Goal: Information Seeking & Learning: Learn about a topic

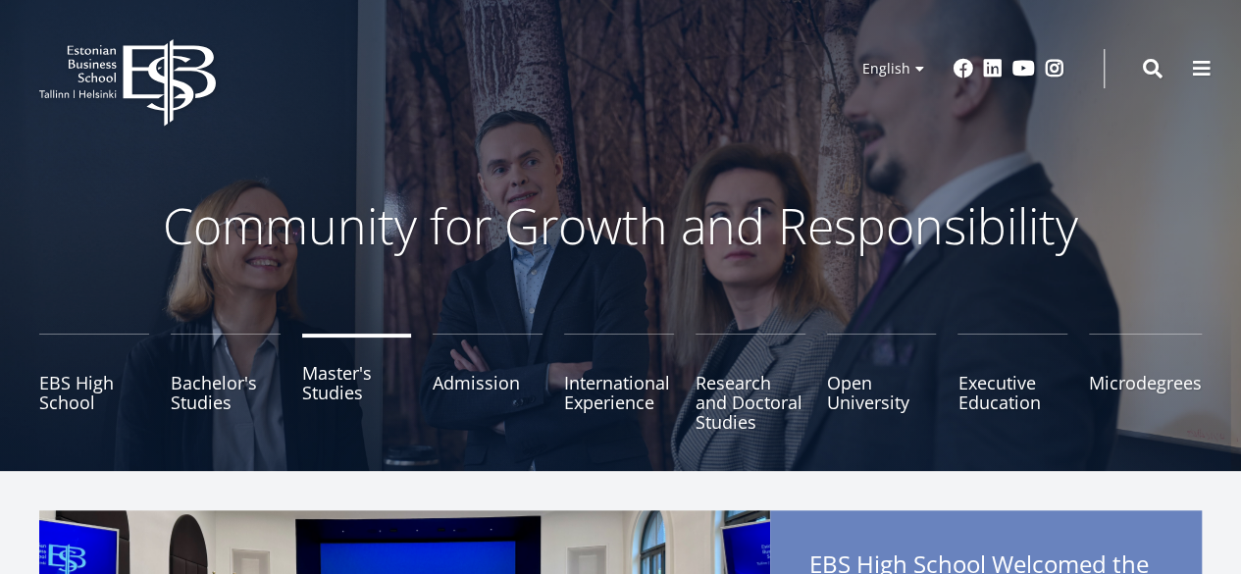
click at [336, 393] on link "Master's Studies" at bounding box center [357, 383] width 110 height 98
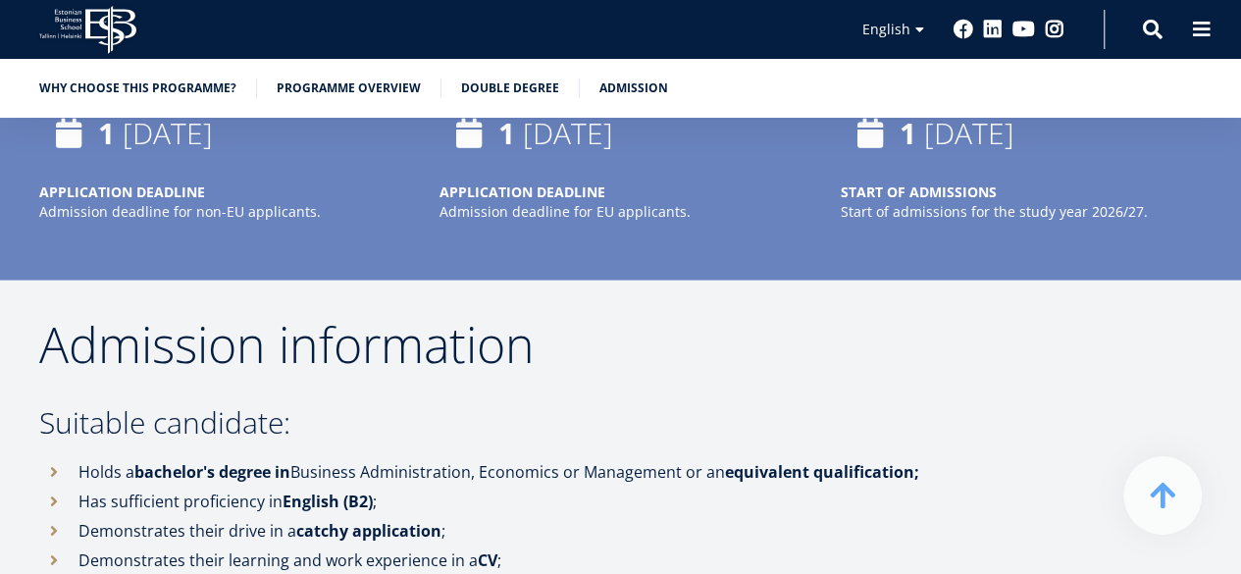
scroll to position [5583, 0]
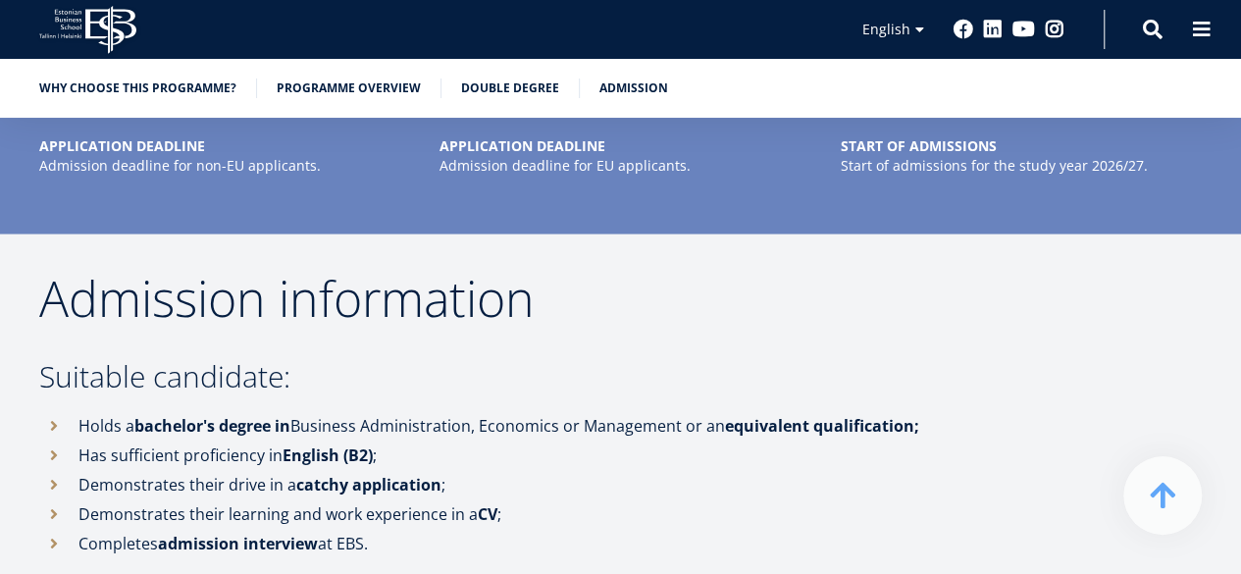
click at [263, 414] on strong "bachelor's degree in" at bounding box center [212, 425] width 156 height 22
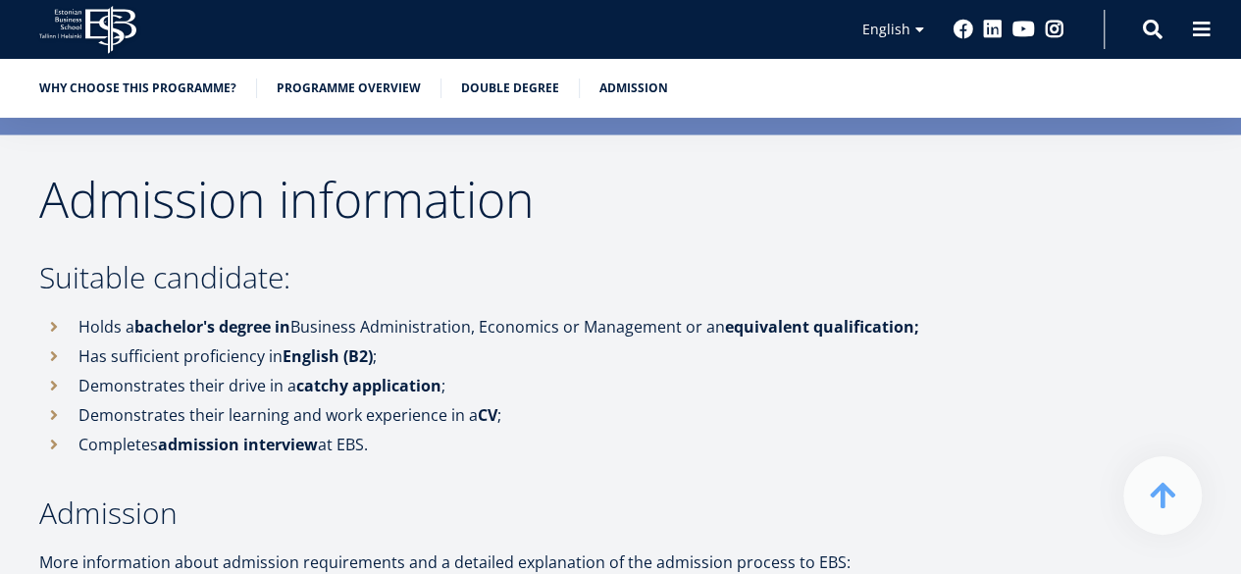
click at [279, 434] on strong "admission interview" at bounding box center [238, 445] width 160 height 22
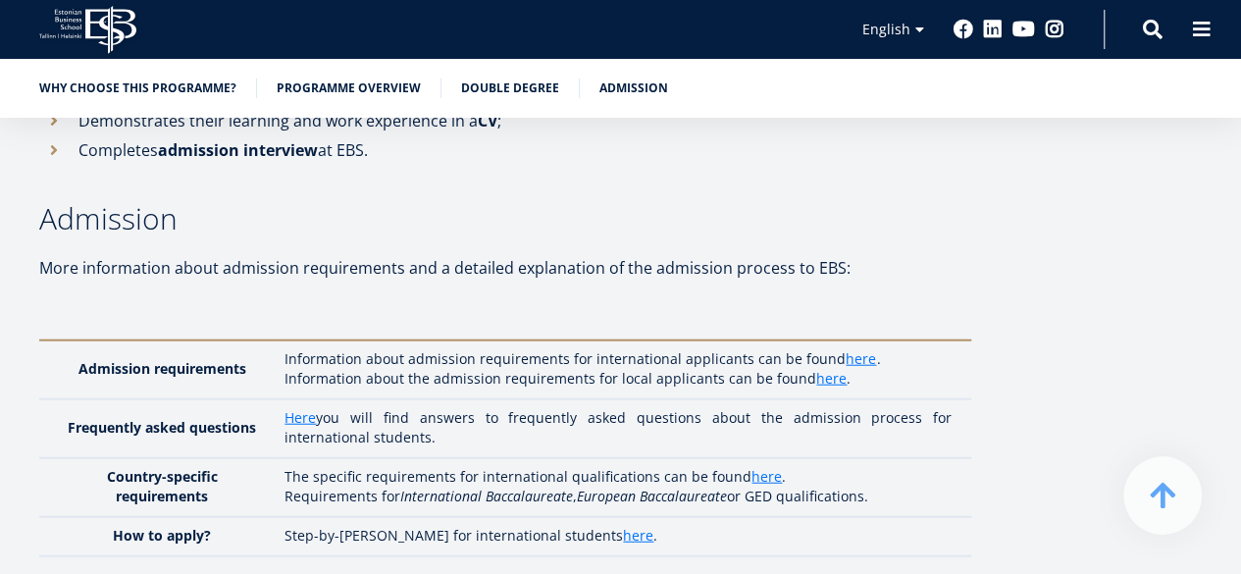
scroll to position [6034, 0]
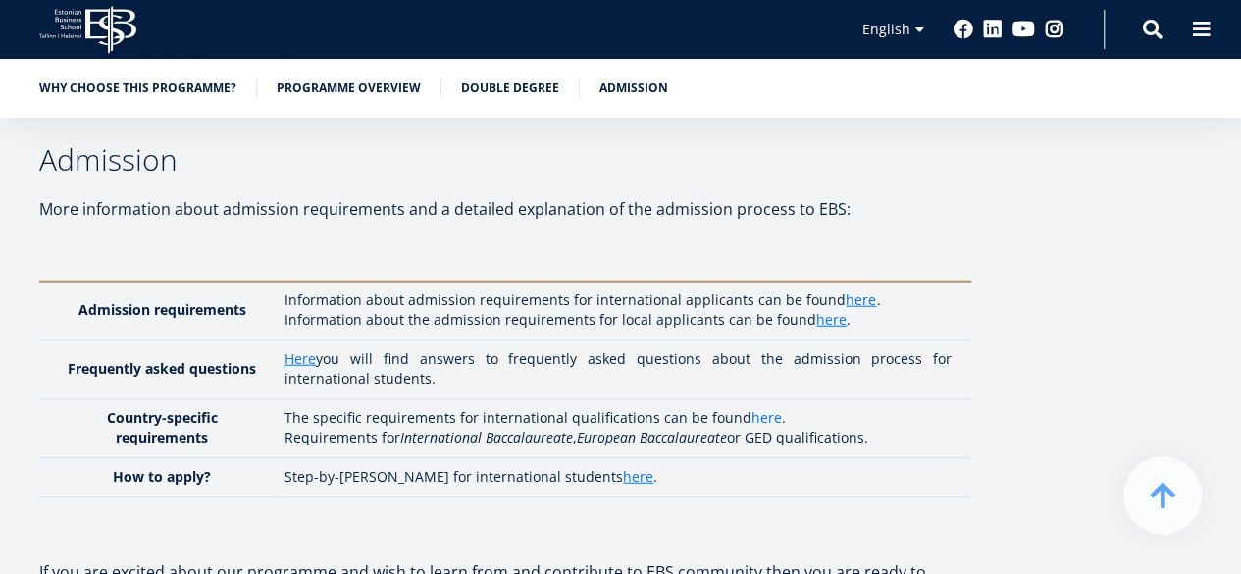
click at [759, 408] on link "here" at bounding box center [767, 418] width 30 height 20
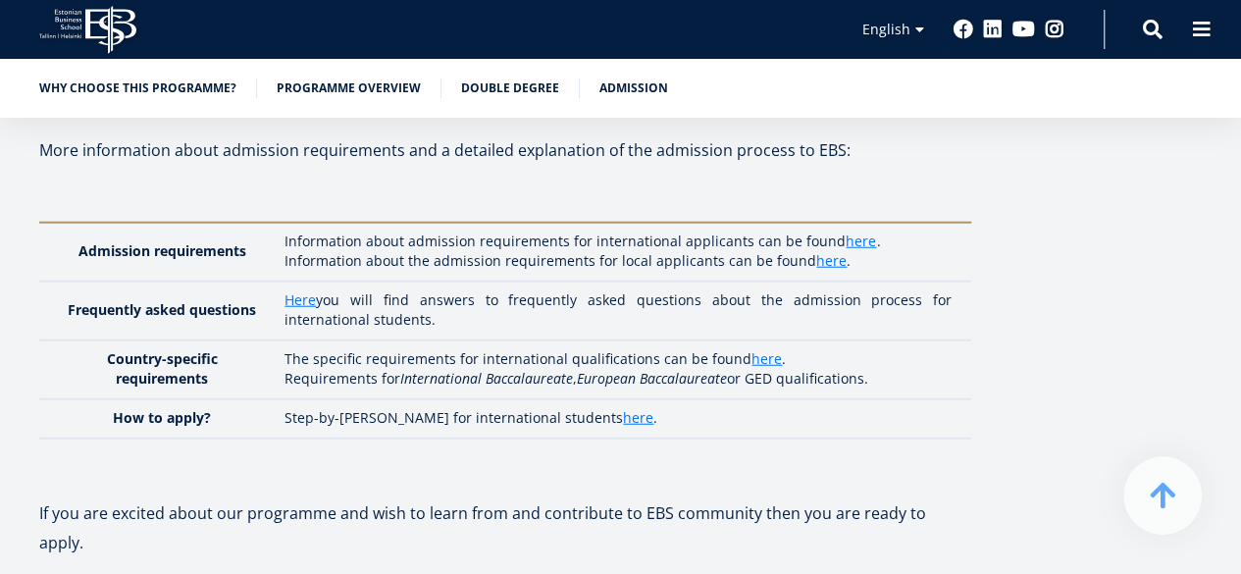
click at [218, 349] on strong "Country-specific requirements" at bounding box center [162, 368] width 111 height 38
click at [351, 349] on p "The specific requirements for international qualifications can be found here ." at bounding box center [618, 359] width 667 height 20
drag, startPoint x: 436, startPoint y: 260, endPoint x: 629, endPoint y: 268, distance: 193.4
click at [629, 369] on p "Requirements for International Baccalaureate , European Baccalaureate or GED qu…" at bounding box center [618, 379] width 667 height 20
click at [671, 369] on em "European Baccalaureate" at bounding box center [652, 378] width 150 height 19
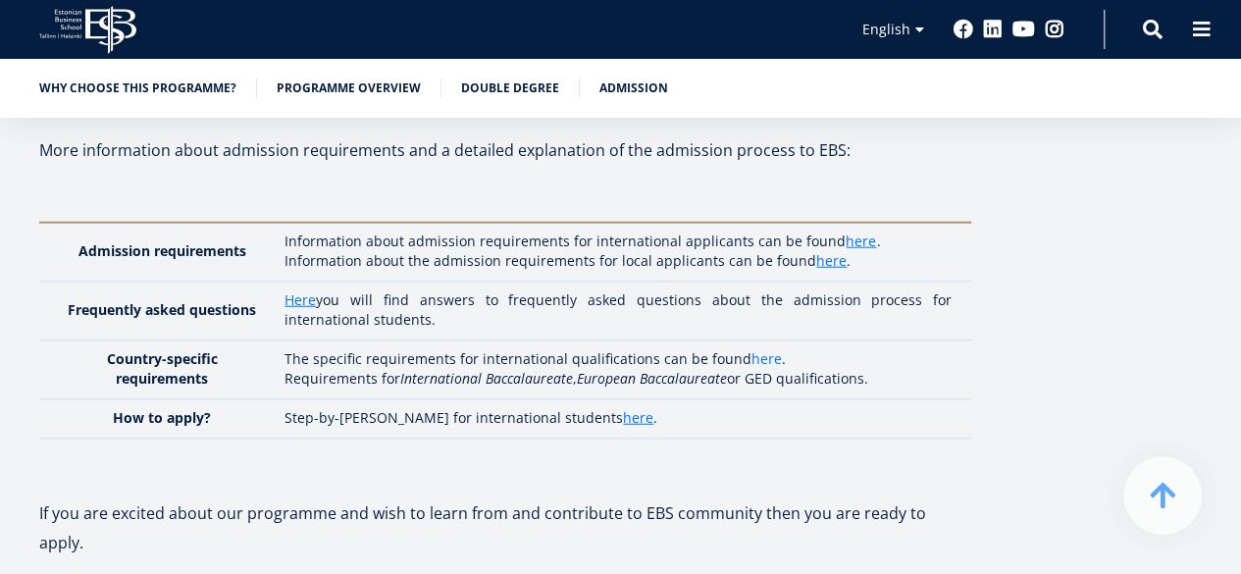
click at [752, 349] on link "here" at bounding box center [767, 359] width 30 height 20
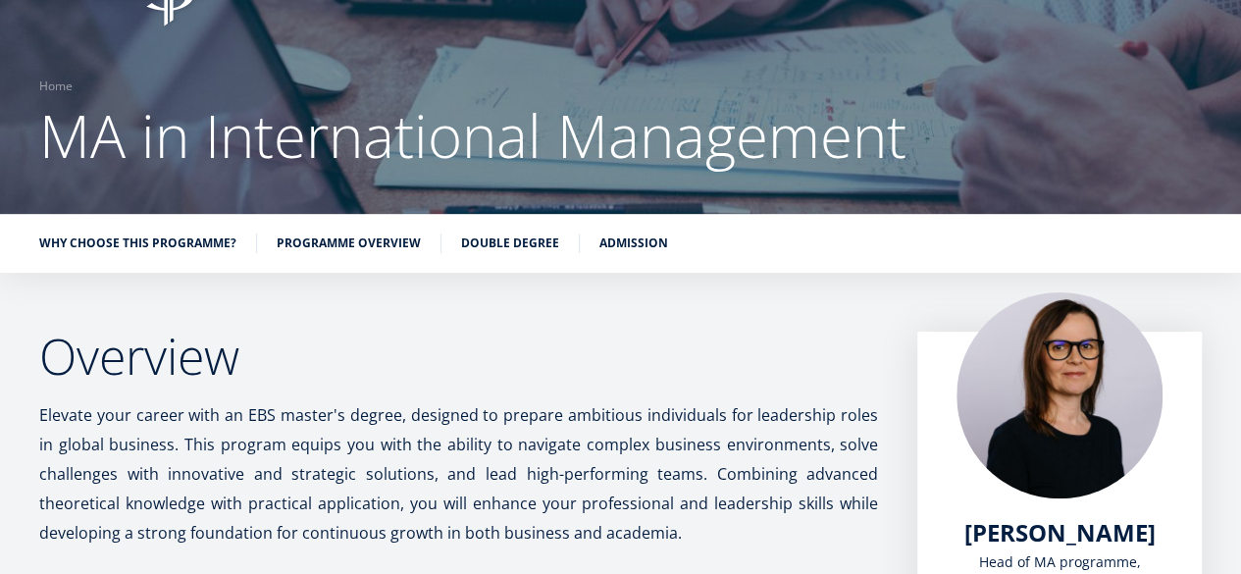
scroll to position [90, 0]
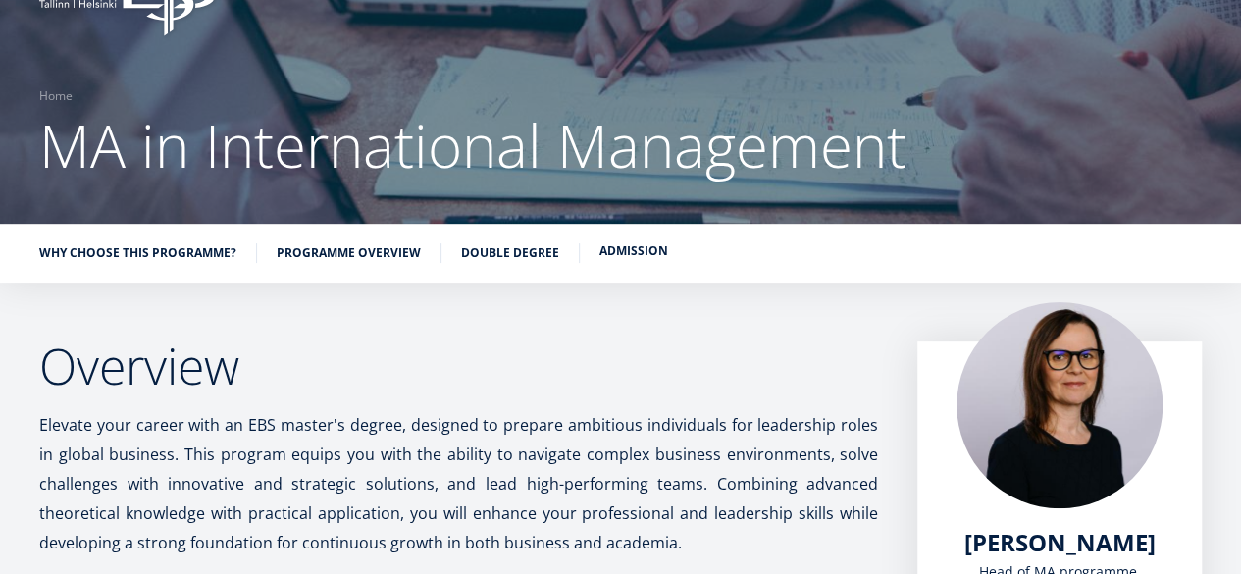
click at [614, 250] on link "Admission" at bounding box center [633, 251] width 69 height 20
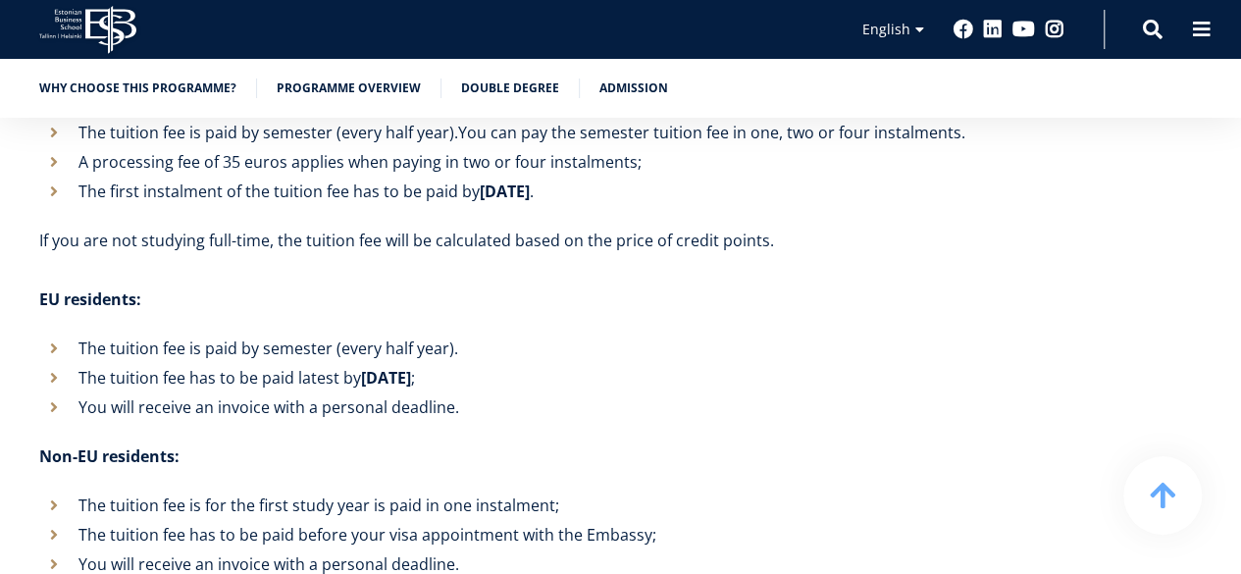
scroll to position [7586, 0]
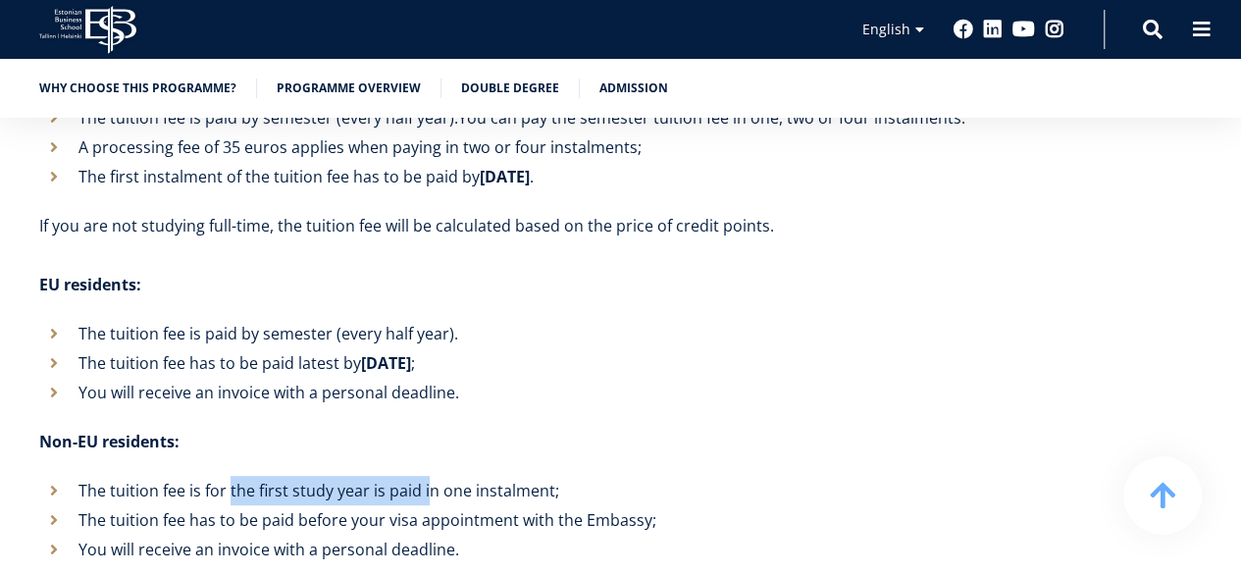
drag, startPoint x: 228, startPoint y: 352, endPoint x: 424, endPoint y: 356, distance: 196.3
click at [424, 476] on li "The tuition fee is for the first study year is paid in one instalment;" at bounding box center [505, 490] width 932 height 29
drag, startPoint x: 424, startPoint y: 356, endPoint x: 391, endPoint y: 364, distance: 33.3
click at [422, 476] on li "The tuition fee is for the first study year is paid in one instalment;" at bounding box center [505, 490] width 932 height 29
click at [237, 505] on li "The tuition fee has to be paid before your visa appointment with the Embassy;" at bounding box center [505, 519] width 932 height 29
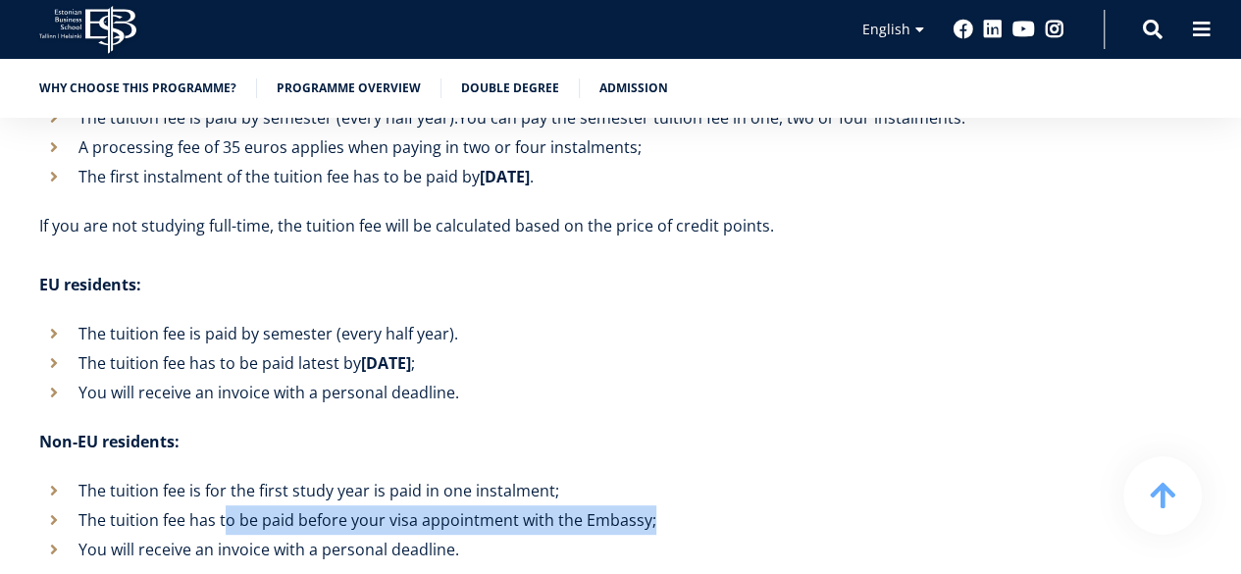
drag, startPoint x: 222, startPoint y: 390, endPoint x: 659, endPoint y: 386, distance: 437.6
click at [659, 505] on li "The tuition fee has to be paid before your visa appointment with the Embassy;" at bounding box center [505, 519] width 932 height 29
click at [658, 505] on li "The tuition fee has to be paid before your visa appointment with the Embassy;" at bounding box center [505, 519] width 932 height 29
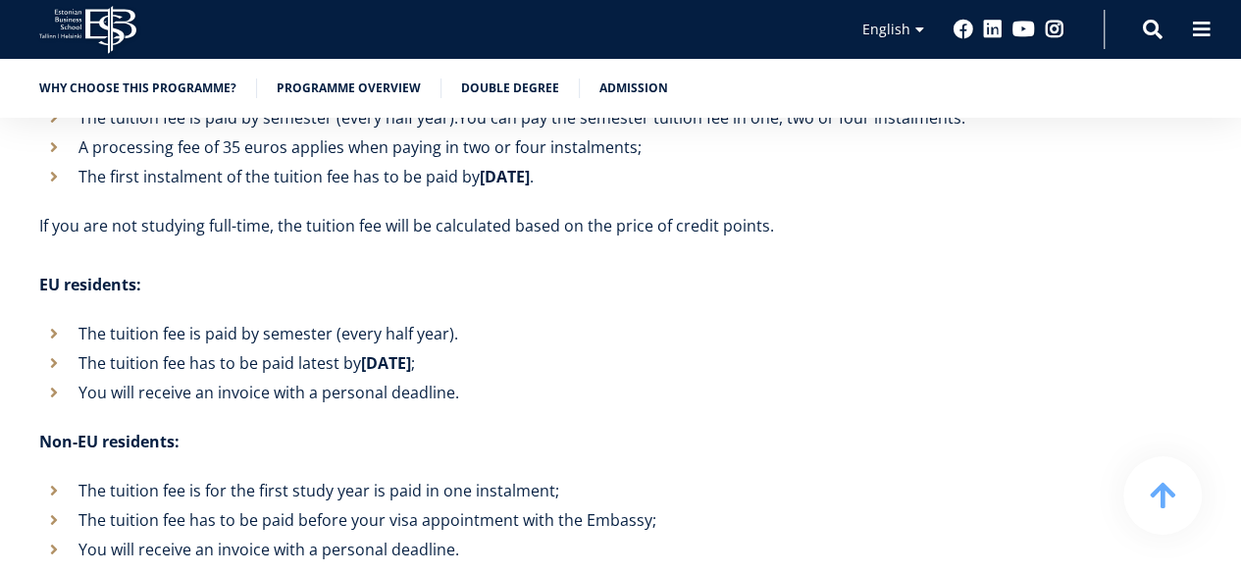
click at [322, 505] on li "The tuition fee has to be paid before your visa appointment with the Embassy;" at bounding box center [505, 519] width 932 height 29
click at [273, 535] on li "You will receive an invoice with a personal deadline." at bounding box center [505, 549] width 932 height 29
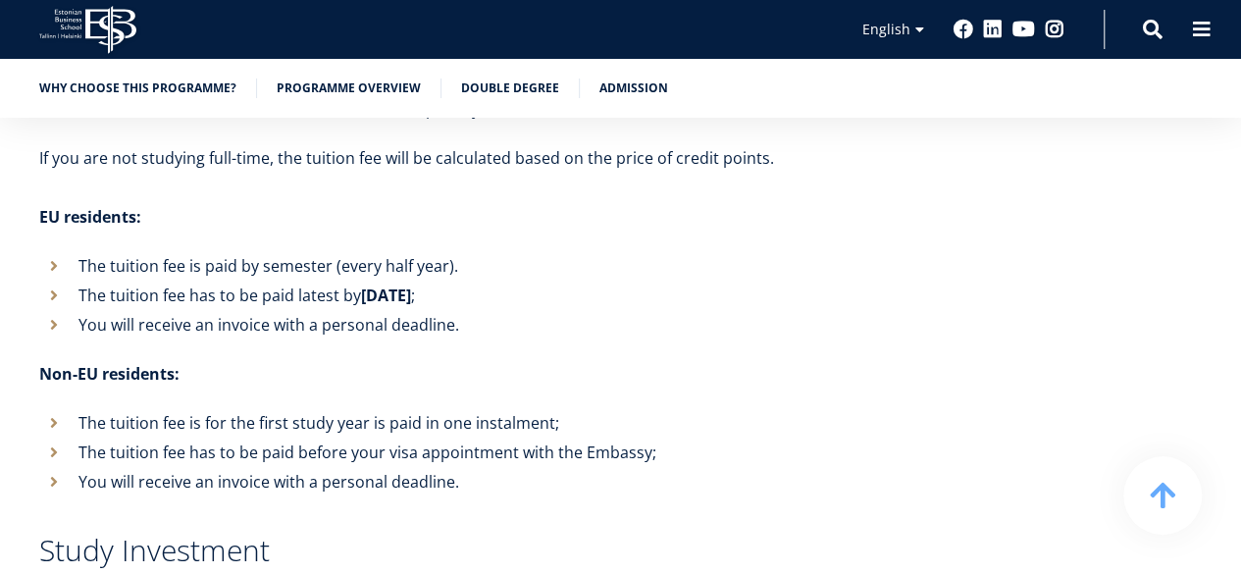
scroll to position [7684, 0]
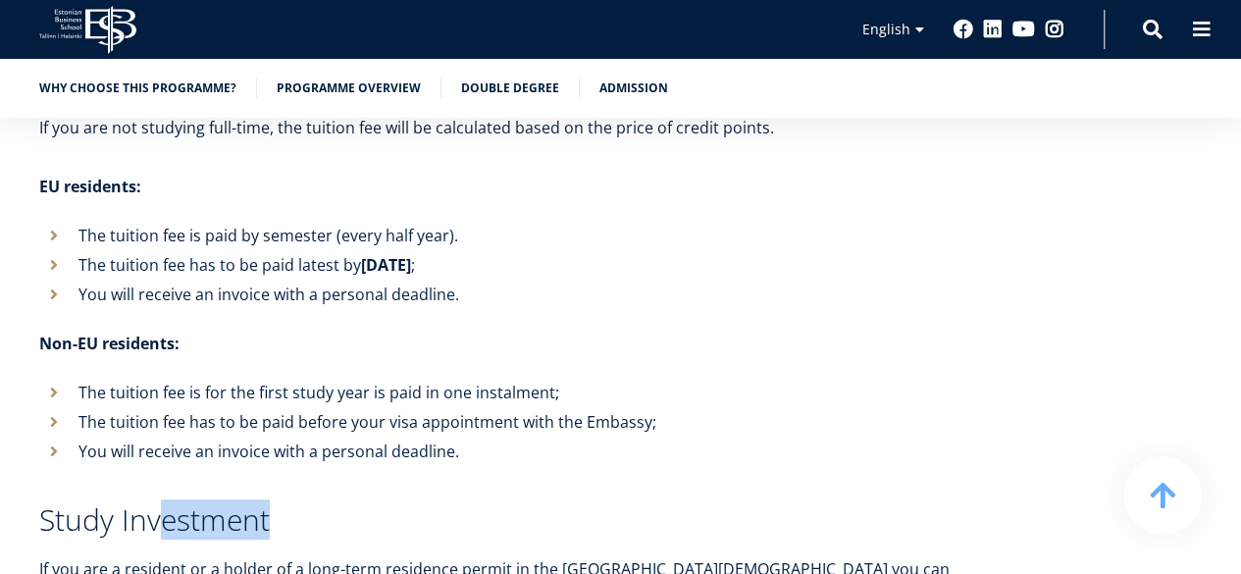
drag, startPoint x: 165, startPoint y: 388, endPoint x: 294, endPoint y: 384, distance: 129.6
click at [294, 505] on h3 "Study Investment" at bounding box center [505, 519] width 932 height 29
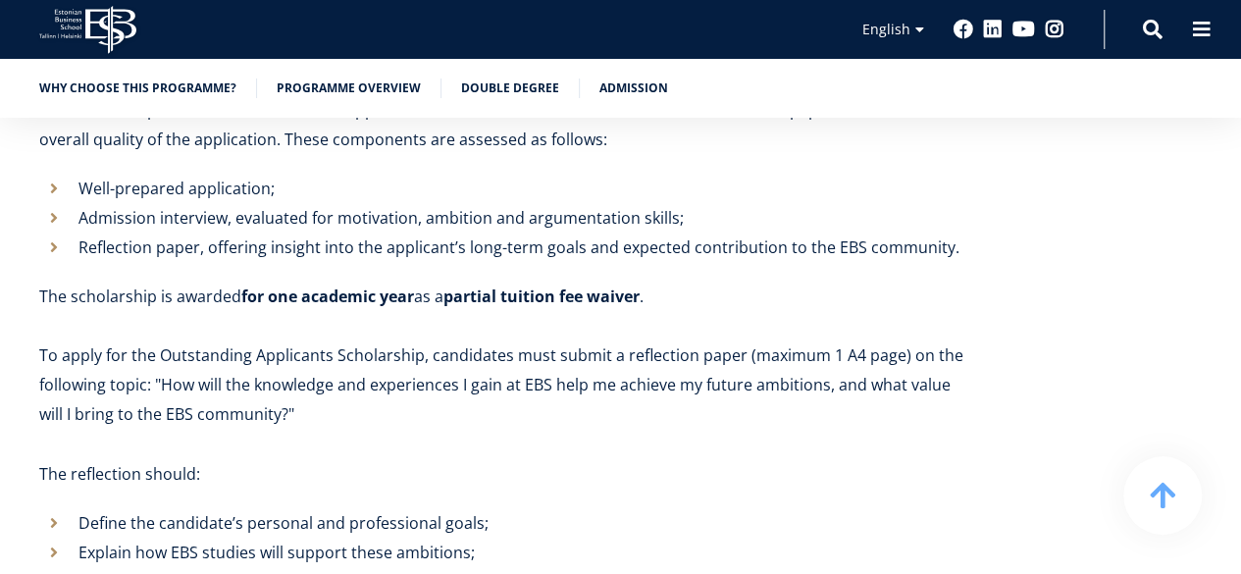
scroll to position [8960, 0]
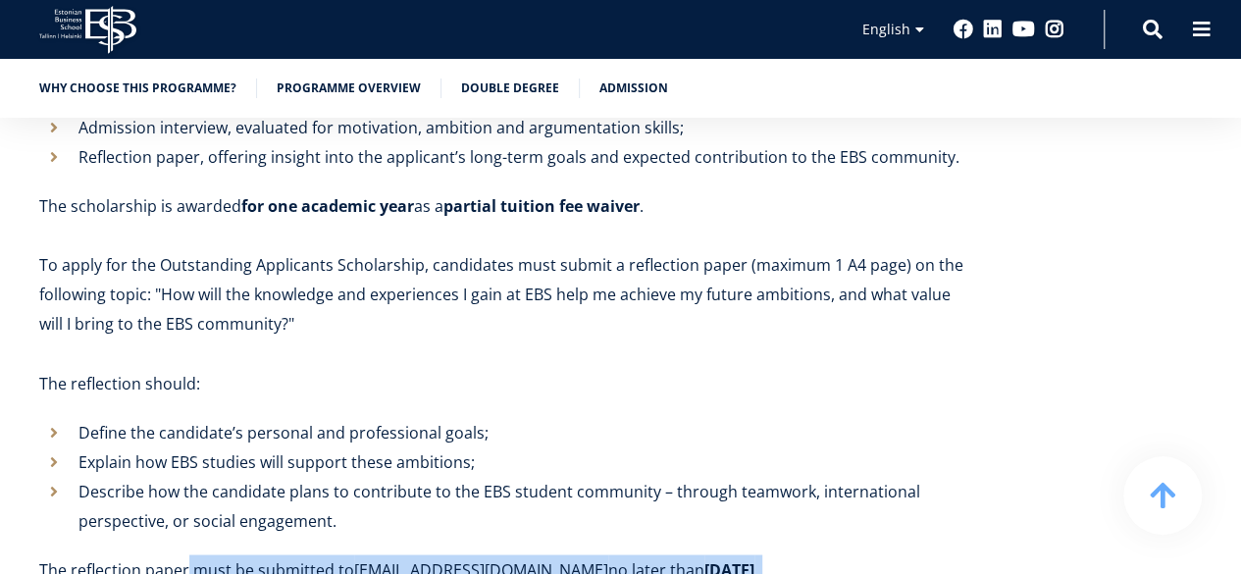
drag, startPoint x: 192, startPoint y: 408, endPoint x: 766, endPoint y: 426, distance: 574.3
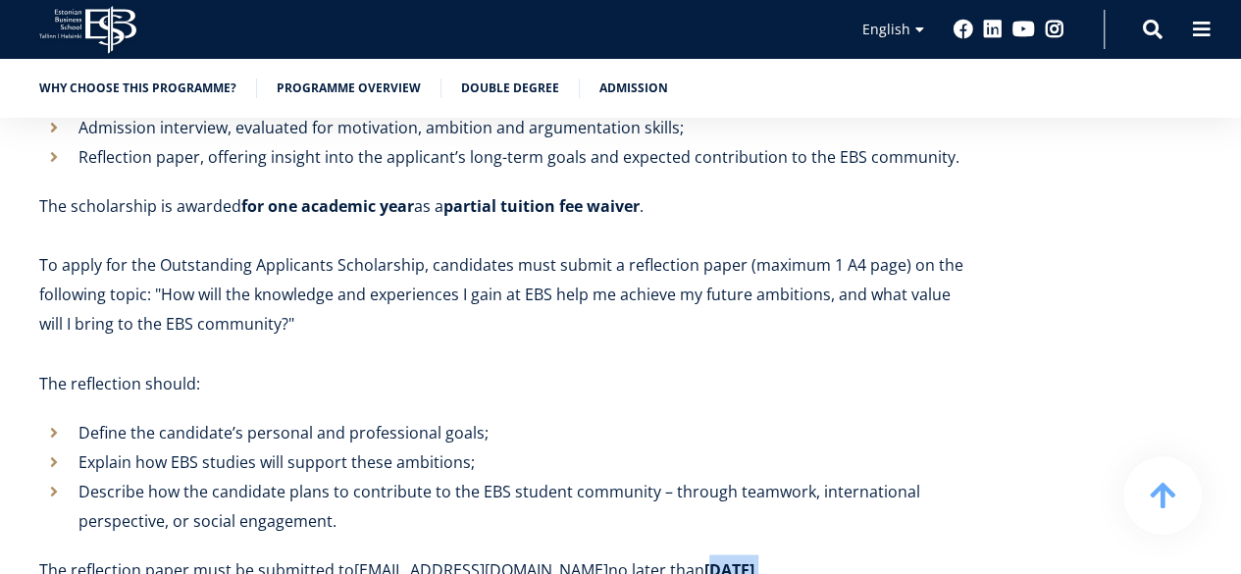
drag, startPoint x: 648, startPoint y: 405, endPoint x: 593, endPoint y: 408, distance: 55.0
click at [593, 554] on p "The reflection paper must be submitted to [EMAIL_ADDRESS][DOMAIN_NAME] no later…" at bounding box center [505, 568] width 932 height 29
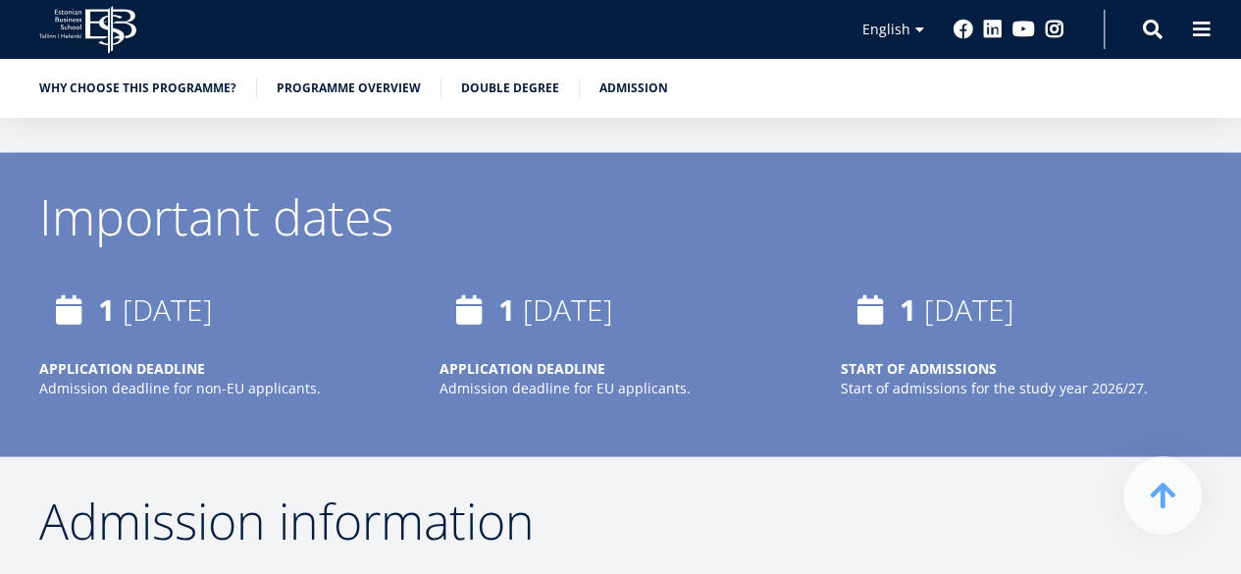
scroll to position [5330, 0]
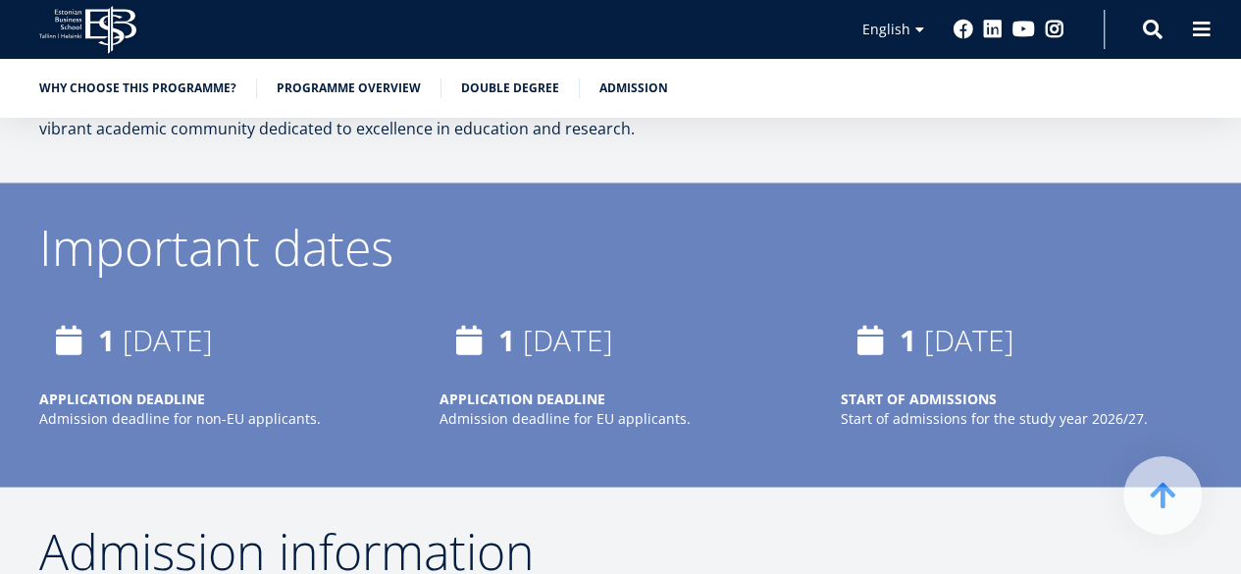
click at [918, 389] on strong "START OF ADMISSIONS" at bounding box center [919, 398] width 156 height 19
click at [897, 389] on div "START OF ADMISSIONS Start of admissions for the study year 2026/27." at bounding box center [1021, 418] width 361 height 59
click at [885, 344] on div "[DATE] APPLICATION DEADLINE Admission deadline for non-EU applicants. [DATE] AP…" at bounding box center [601, 398] width 1202 height 177
drag, startPoint x: 98, startPoint y: 233, endPoint x: 272, endPoint y: 247, distance: 174.3
click at [272, 310] on div "[DATE]" at bounding box center [219, 339] width 361 height 59
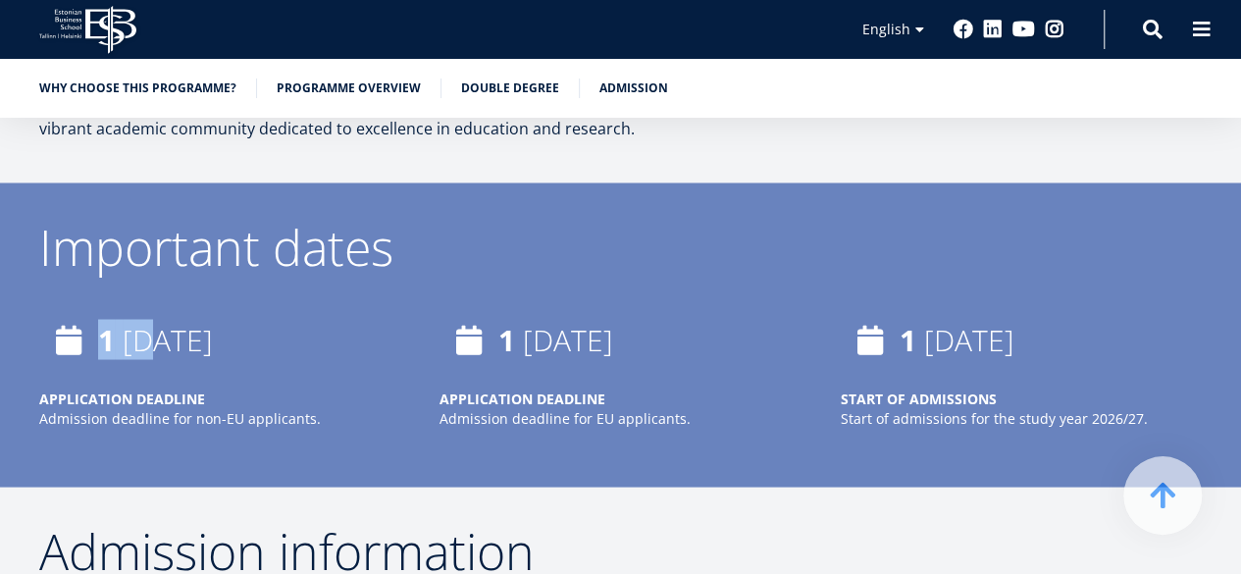
drag, startPoint x: 267, startPoint y: 243, endPoint x: 153, endPoint y: 225, distance: 115.3
click at [153, 310] on div "[DATE]" at bounding box center [219, 339] width 361 height 59
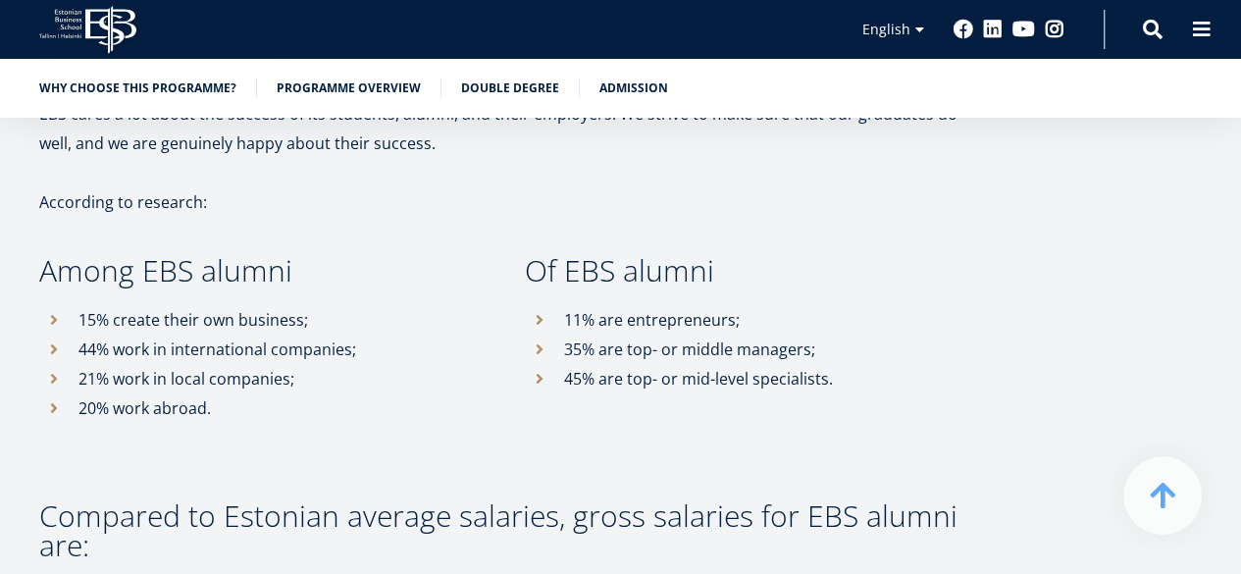
scroll to position [10824, 0]
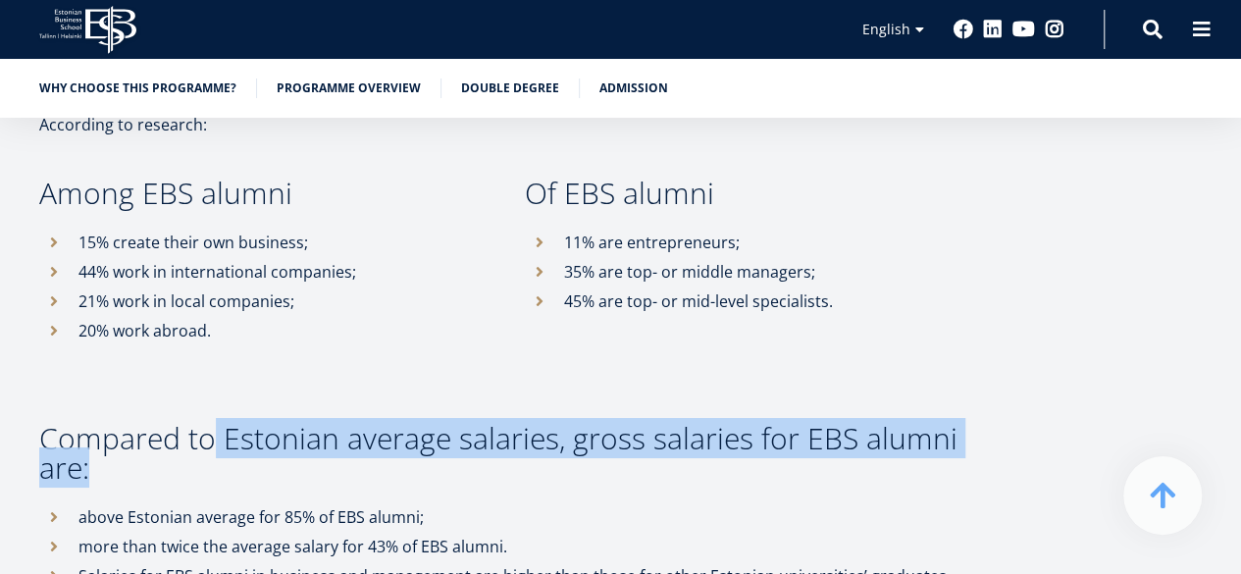
drag, startPoint x: 211, startPoint y: 248, endPoint x: 374, endPoint y: 268, distance: 164.1
click at [374, 424] on h3 "Compared to Estonian average salaries, gross salaries for EBS alumni are:" at bounding box center [505, 453] width 932 height 59
click at [252, 424] on h3 "Compared to Estonian average salaries, gross salaries for EBS alumni are:" at bounding box center [505, 453] width 932 height 59
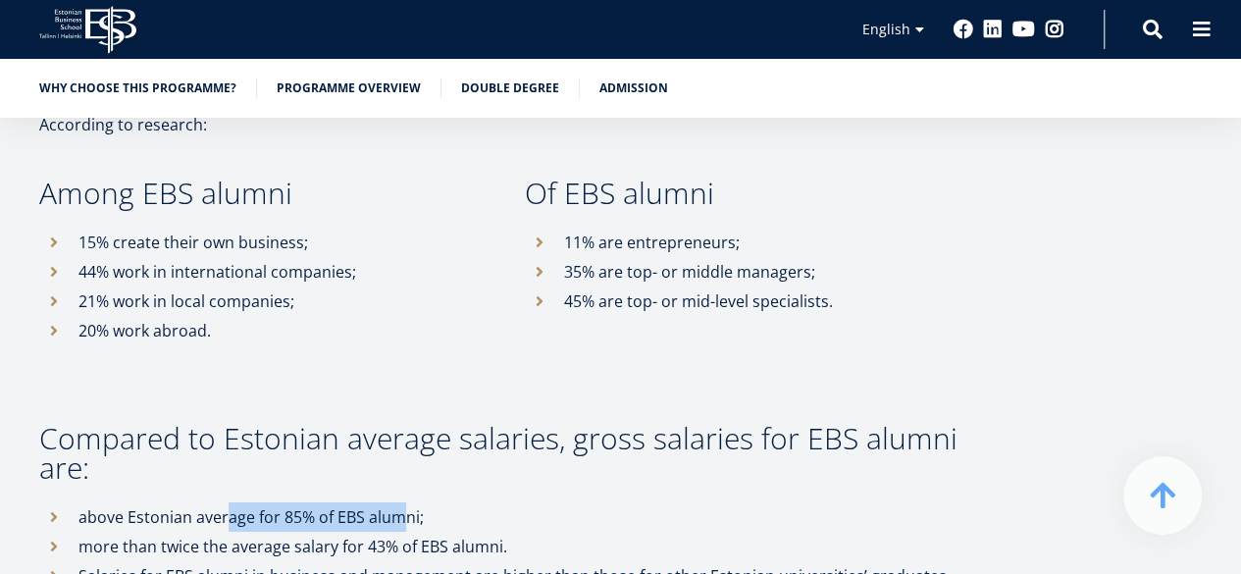
drag, startPoint x: 224, startPoint y: 318, endPoint x: 401, endPoint y: 321, distance: 177.6
click at [401, 502] on p "above Estonian average for 85% of EBS alumni;" at bounding box center [524, 516] width 893 height 29
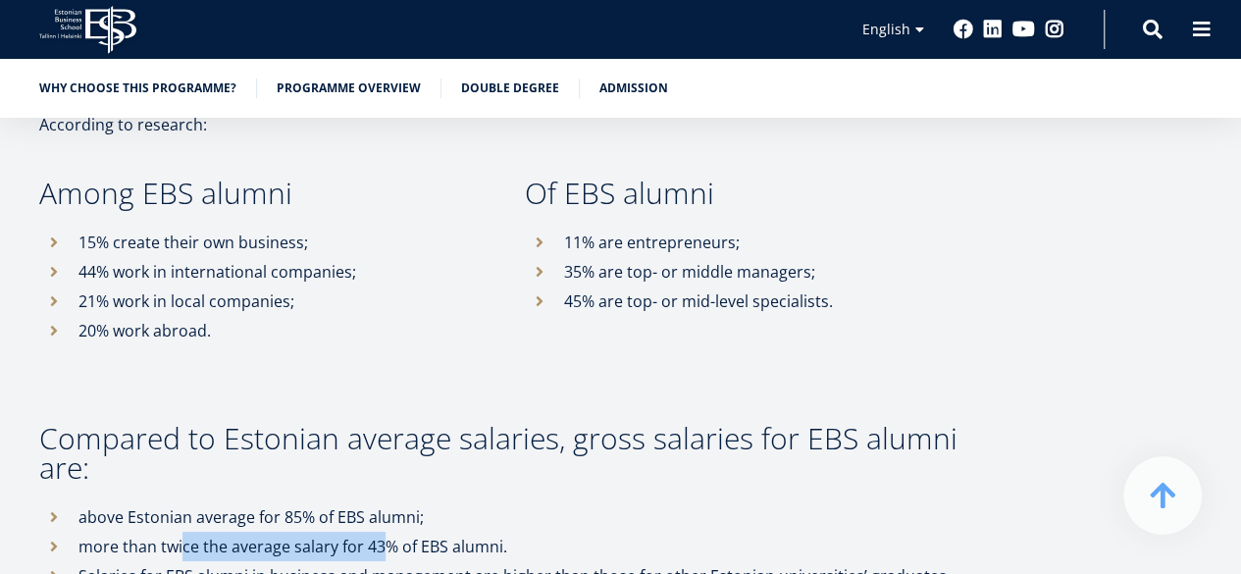
drag, startPoint x: 179, startPoint y: 357, endPoint x: 386, endPoint y: 354, distance: 207.0
click at [386, 532] on p "more than twice the average salary for 43% of EBS alumni." at bounding box center [524, 546] width 893 height 29
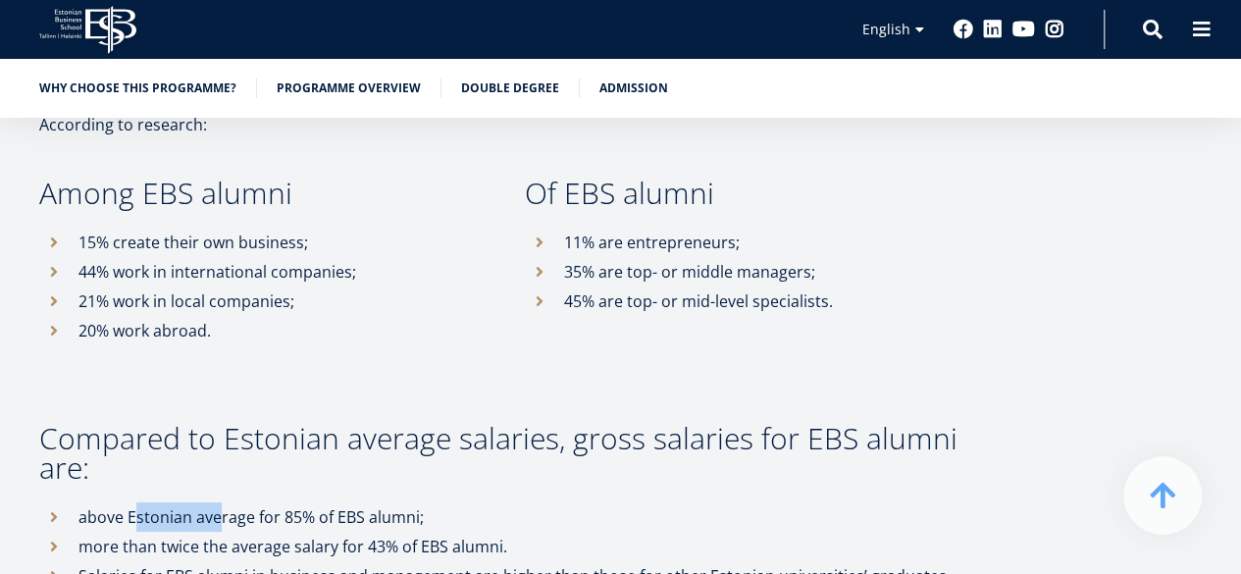
drag, startPoint x: 132, startPoint y: 323, endPoint x: 216, endPoint y: 306, distance: 85.1
click at [216, 502] on p "above Estonian average for 85% of EBS alumni;" at bounding box center [524, 516] width 893 height 29
click at [168, 532] on p "more than twice the average salary for 43% of EBS alumni." at bounding box center [524, 546] width 893 height 29
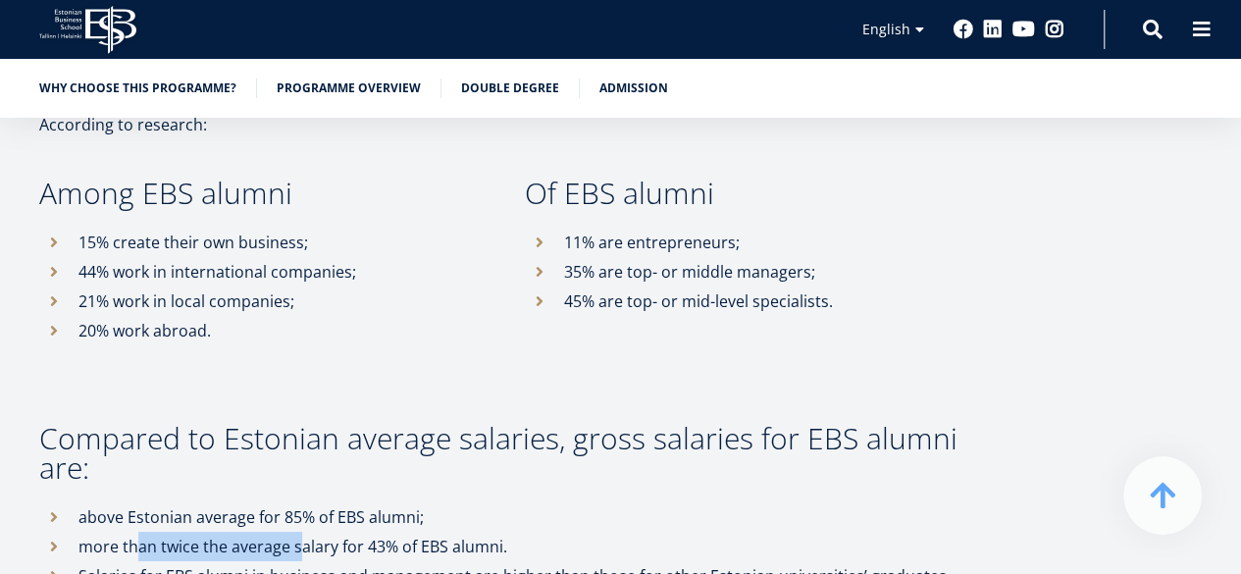
drag, startPoint x: 135, startPoint y: 353, endPoint x: 297, endPoint y: 352, distance: 161.9
click at [297, 532] on p "more than twice the average salary for 43% of EBS alumni." at bounding box center [524, 546] width 893 height 29
click at [256, 561] on p "Salaries for EBS alumni in business and management are higher than those for ot…" at bounding box center [524, 575] width 893 height 29
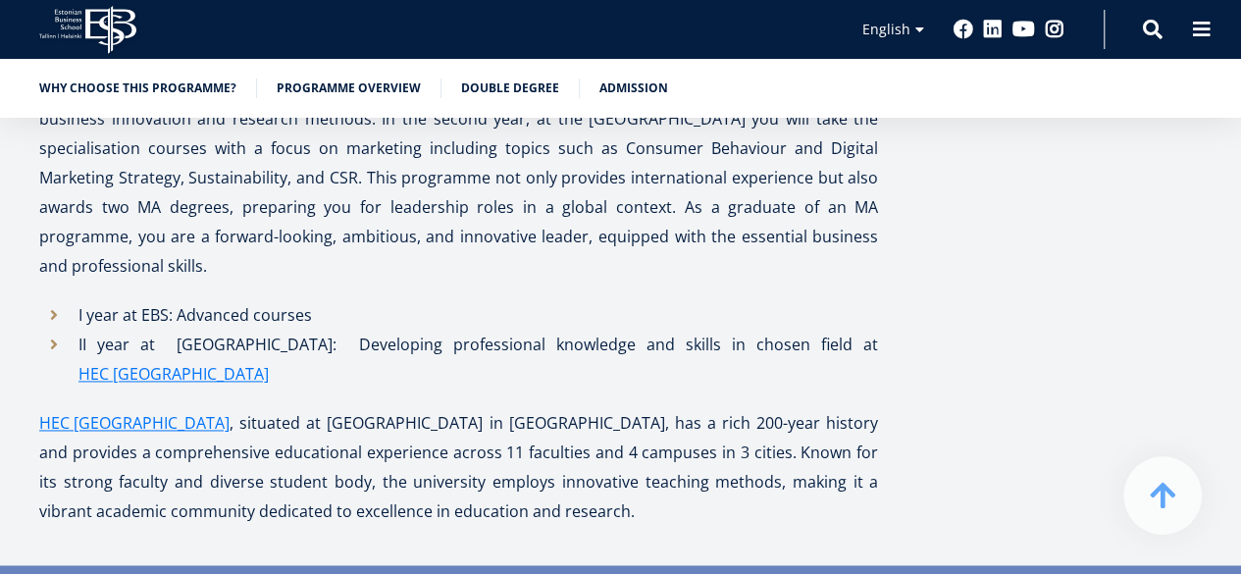
scroll to position [4951, 0]
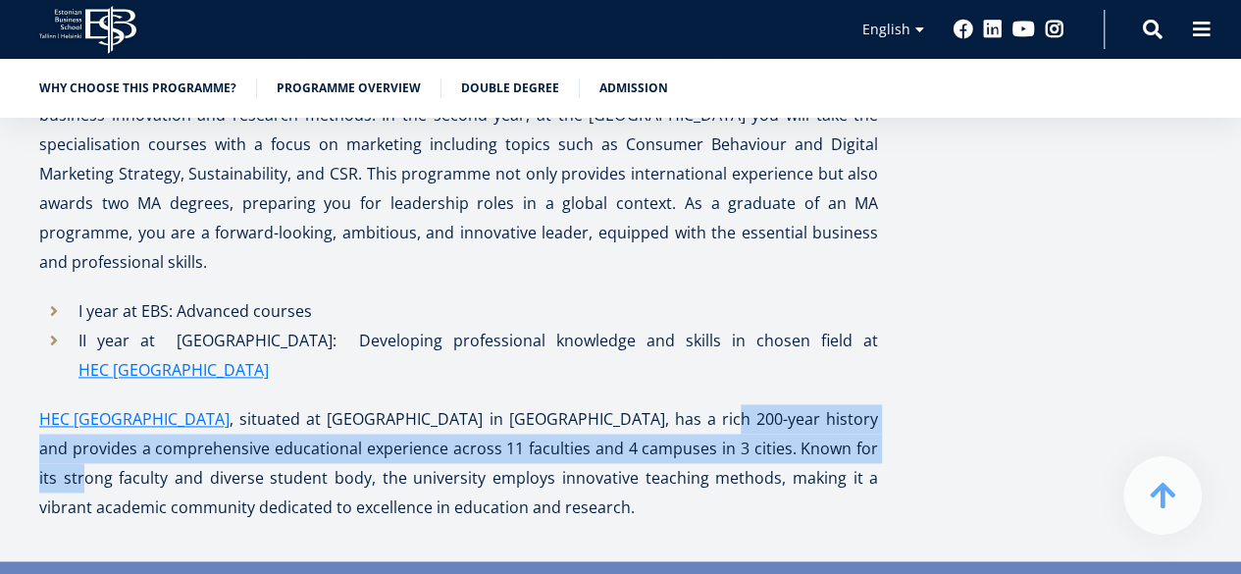
drag, startPoint x: 569, startPoint y: 315, endPoint x: 764, endPoint y: 349, distance: 198.2
click at [764, 404] on p "HEC [GEOGRAPHIC_DATA] , situated at [GEOGRAPHIC_DATA] in [GEOGRAPHIC_DATA], has…" at bounding box center [458, 463] width 839 height 118
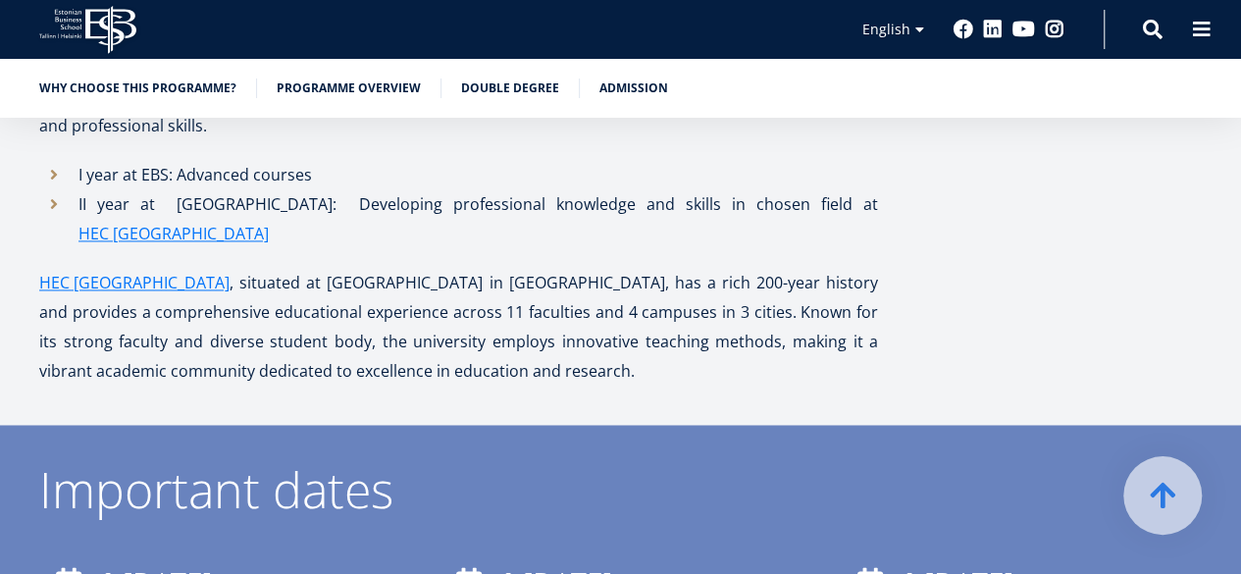
scroll to position [5049, 0]
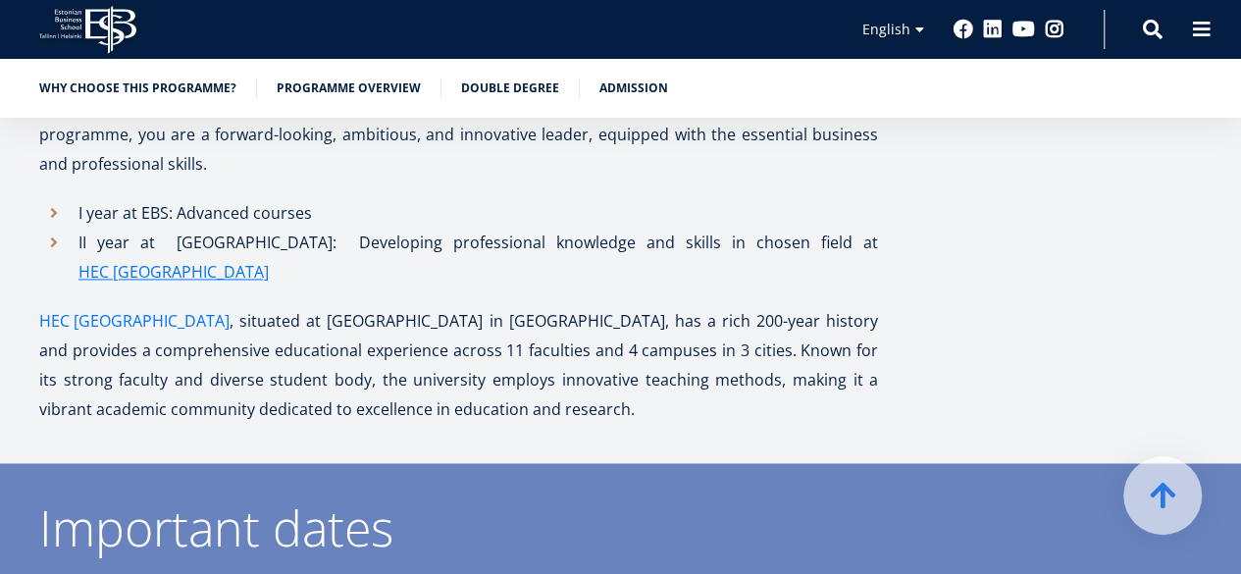
click at [84, 306] on link "HEC [GEOGRAPHIC_DATA]" at bounding box center [134, 320] width 190 height 29
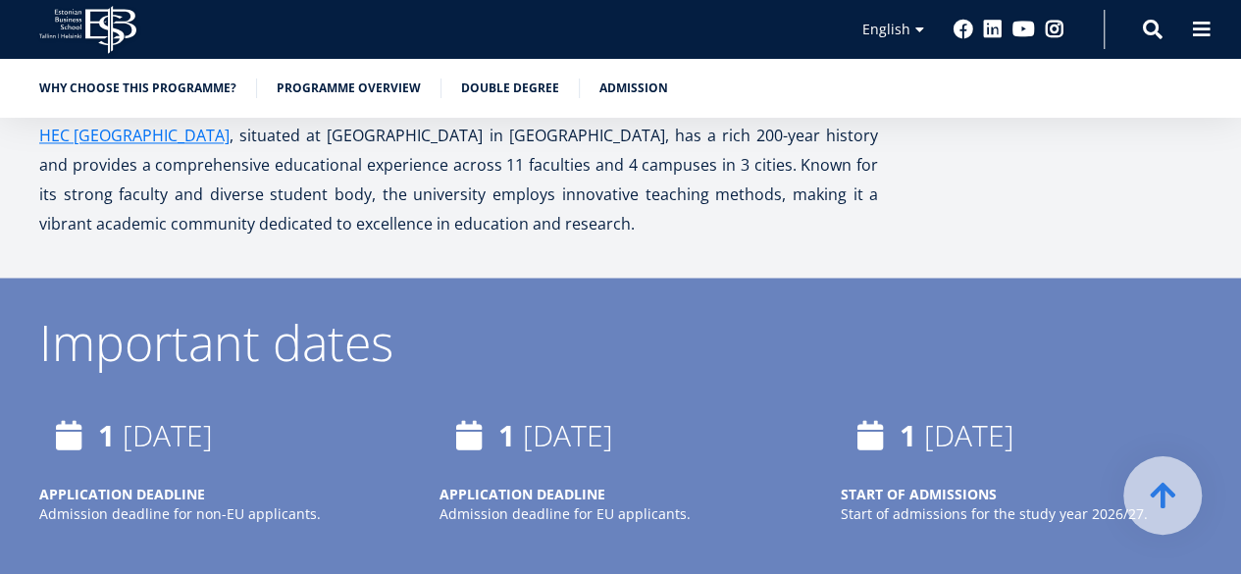
scroll to position [5275, 0]
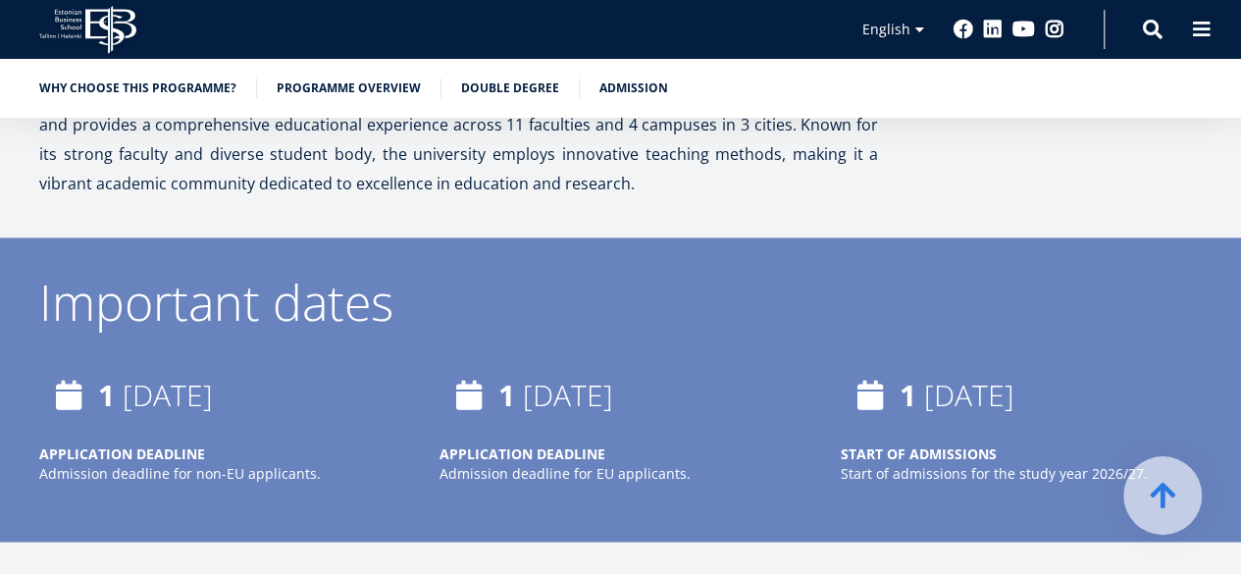
click at [551, 443] on strong "APPLICATION DEADLINE" at bounding box center [523, 452] width 166 height 19
drag, startPoint x: 608, startPoint y: 346, endPoint x: 440, endPoint y: 350, distance: 168.8
click at [440, 443] on p "APPLICATION DEADLINE" at bounding box center [620, 453] width 361 height 20
click at [442, 443] on strong "APPLICATION DEADLINE" at bounding box center [523, 452] width 166 height 19
click at [444, 443] on strong "APPLICATION DEADLINE" at bounding box center [523, 452] width 166 height 19
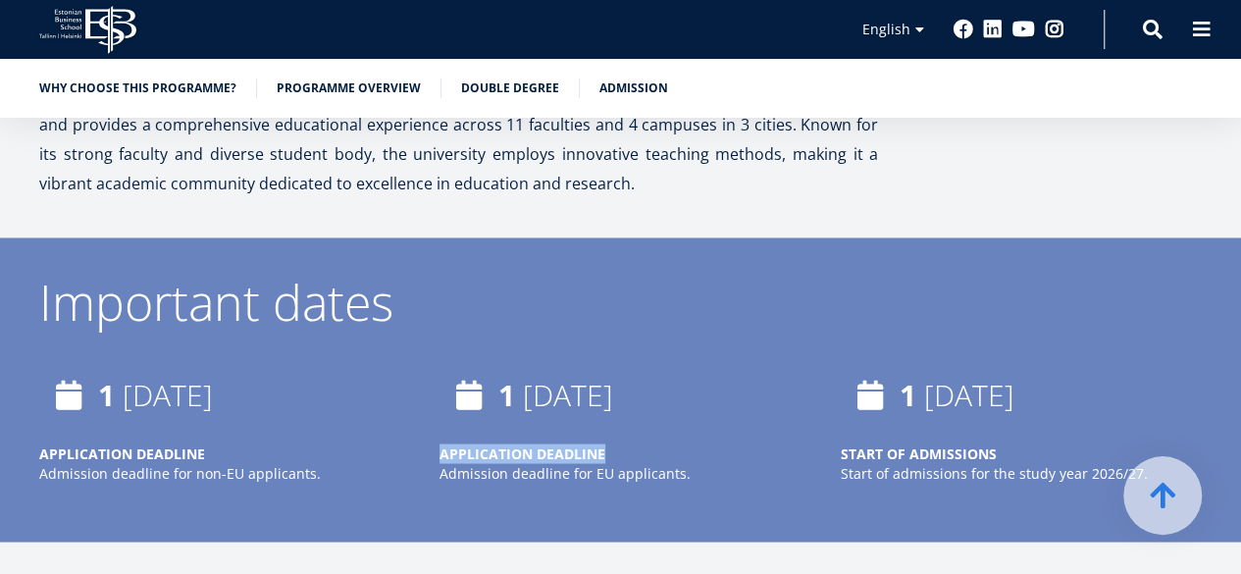
drag, startPoint x: 443, startPoint y: 342, endPoint x: 653, endPoint y: 335, distance: 210.1
click at [653, 443] on p "APPLICATION DEADLINE" at bounding box center [620, 453] width 361 height 20
click at [651, 443] on p "APPLICATION DEADLINE" at bounding box center [620, 453] width 361 height 20
drag, startPoint x: 679, startPoint y: 365, endPoint x: 442, endPoint y: 346, distance: 238.2
click at [442, 443] on div "APPLICATION DEADLINE Admission deadline for EU applicants." at bounding box center [620, 462] width 361 height 39
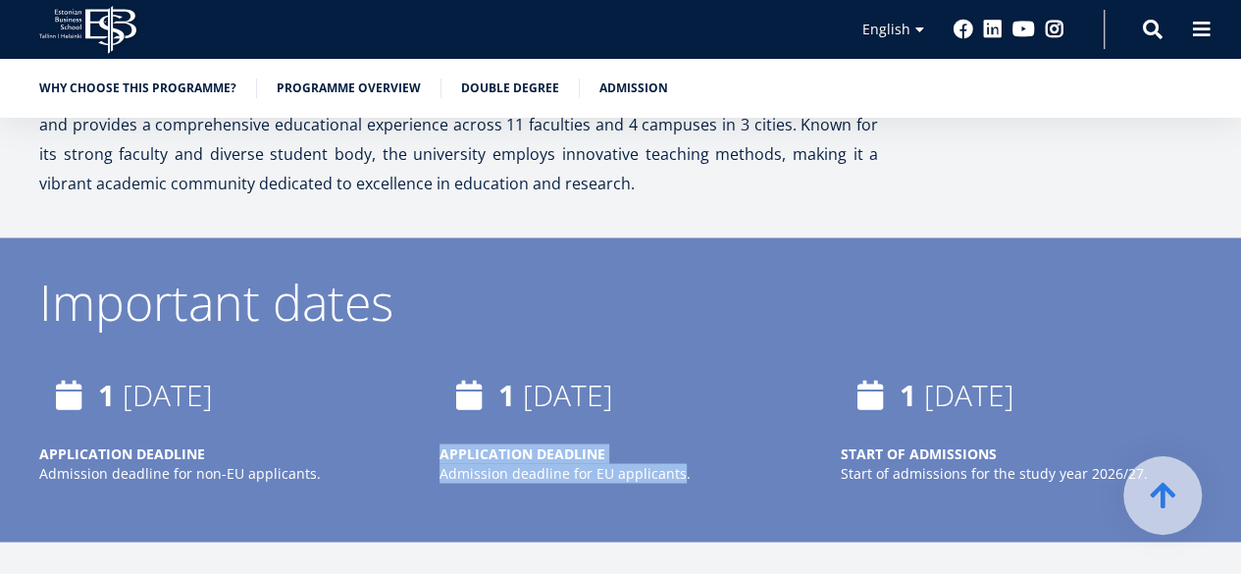
click at [442, 443] on strong "APPLICATION DEADLINE" at bounding box center [523, 452] width 166 height 19
drag, startPoint x: 450, startPoint y: 347, endPoint x: 667, endPoint y: 370, distance: 218.0
click at [667, 443] on div "APPLICATION DEADLINE Admission deadline for EU applicants." at bounding box center [620, 462] width 361 height 39
click at [667, 463] on p "Admission deadline for EU applicants." at bounding box center [620, 473] width 361 height 20
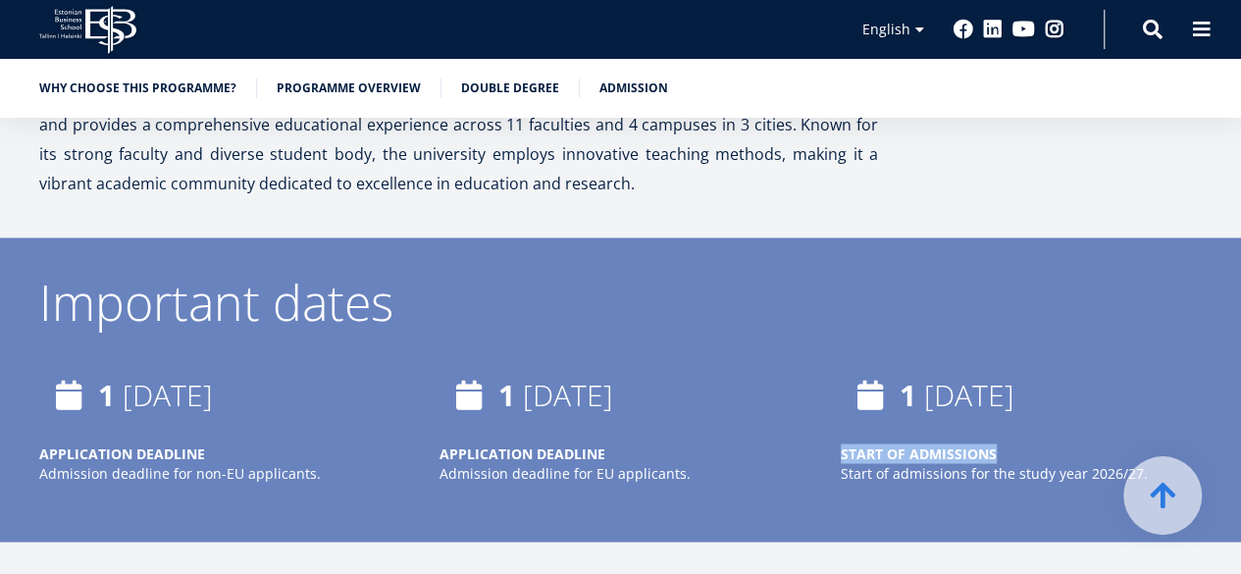
drag, startPoint x: 842, startPoint y: 343, endPoint x: 1016, endPoint y: 339, distance: 173.7
click at [1016, 365] on div "[DATE] START OF ADMISSIONS Start of admissions for the study year 2026/27." at bounding box center [1002, 433] width 400 height 137
click at [995, 443] on p "START OF ADMISSIONS" at bounding box center [1021, 453] width 361 height 20
drag, startPoint x: 844, startPoint y: 365, endPoint x: 1168, endPoint y: 360, distance: 323.8
click at [1168, 463] on p "Start of admissions for the study year 2026/27." at bounding box center [1021, 473] width 361 height 20
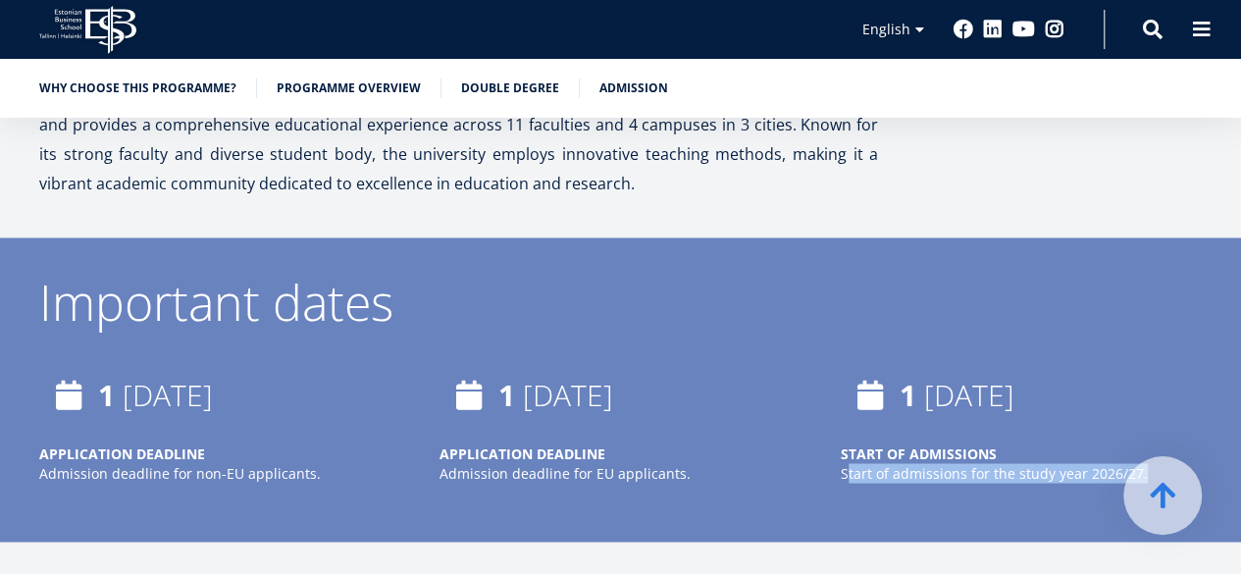
click at [1167, 463] on p "Start of admissions for the study year 2026/27." at bounding box center [1021, 473] width 361 height 20
drag, startPoint x: 1159, startPoint y: 362, endPoint x: 830, endPoint y: 343, distance: 329.2
click at [830, 365] on div "[DATE] START OF ADMISSIONS Start of admissions for the study year 2026/27." at bounding box center [1002, 433] width 400 height 137
click at [834, 365] on div "[DATE] START OF ADMISSIONS Start of admissions for the study year 2026/27." at bounding box center [1002, 433] width 400 height 137
drag, startPoint x: 844, startPoint y: 341, endPoint x: 1192, endPoint y: 369, distance: 349.4
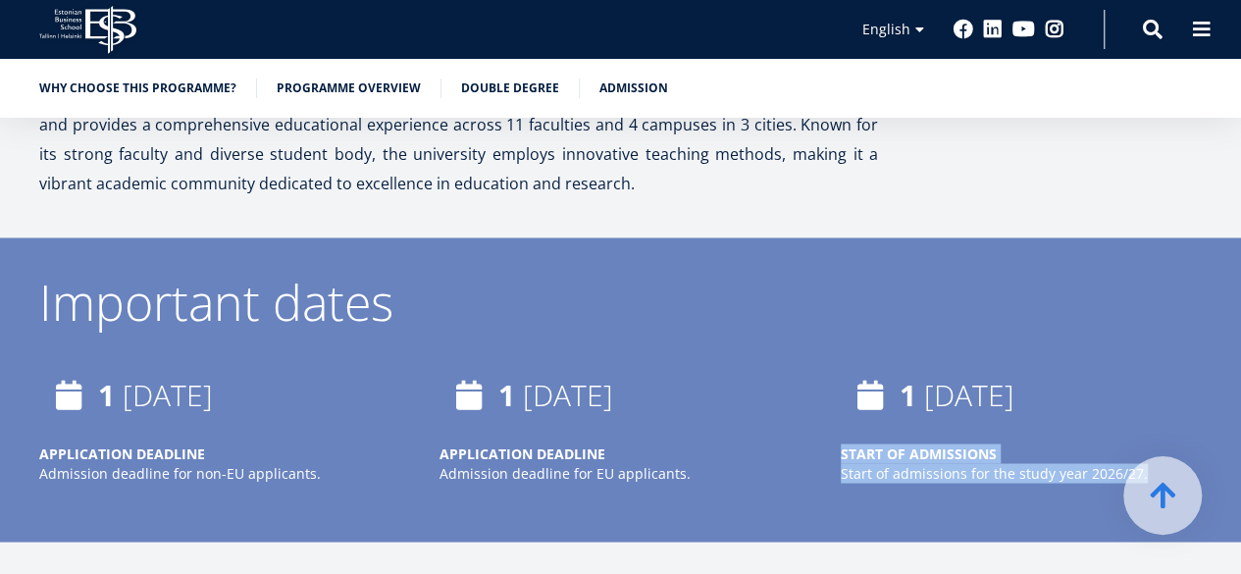
click at [1192, 443] on div "START OF ADMISSIONS Start of admissions for the study year 2026/27." at bounding box center [1021, 462] width 361 height 39
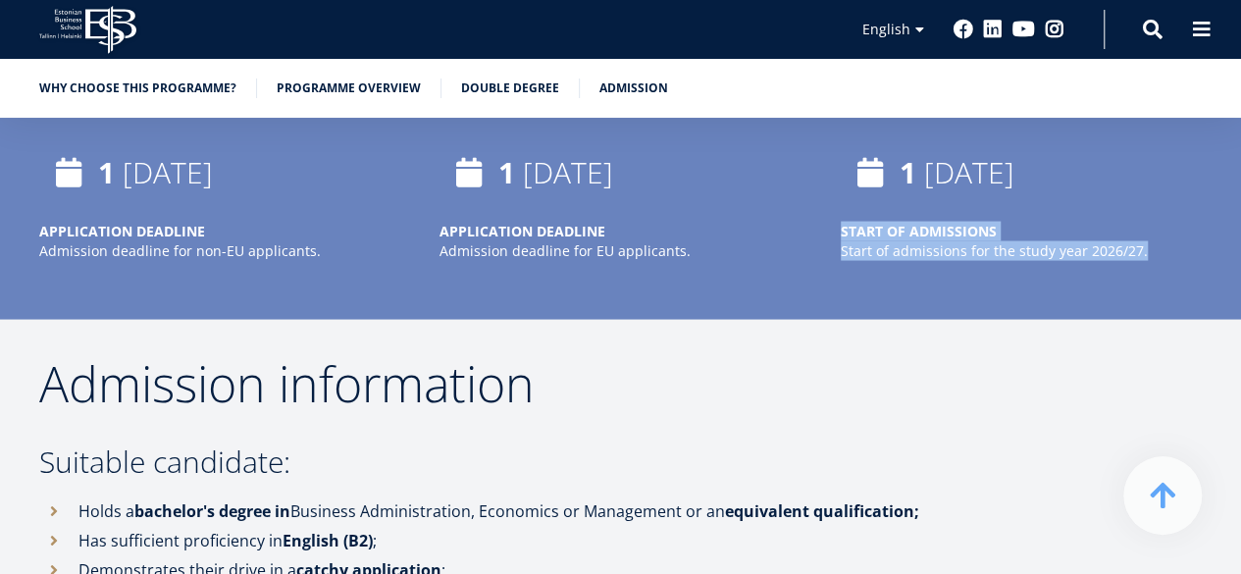
scroll to position [5569, 0]
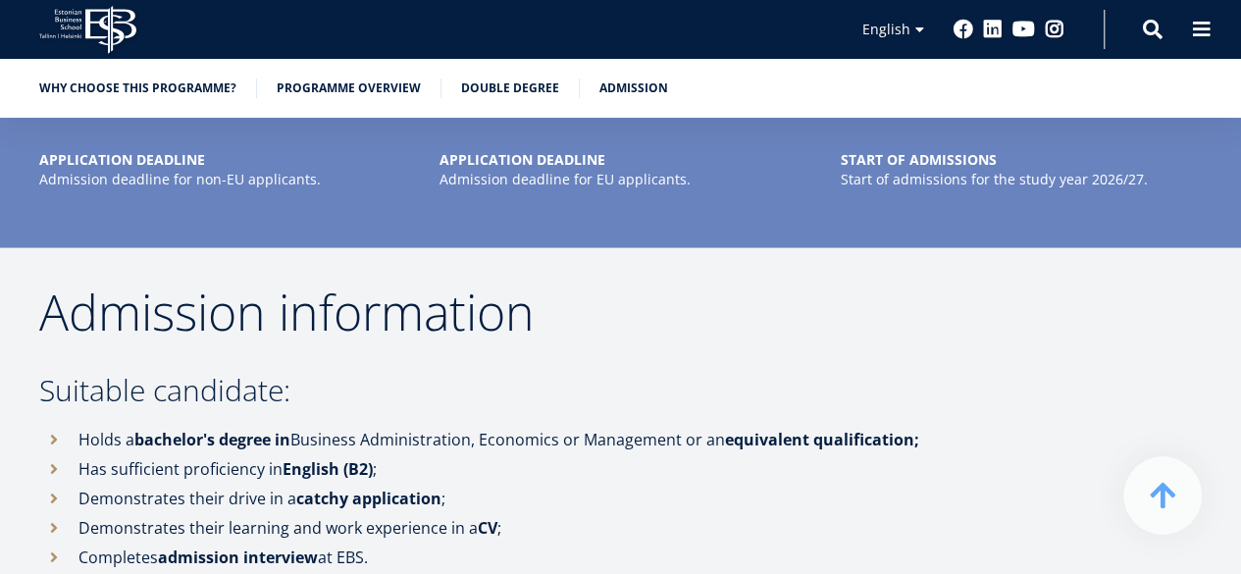
click at [693, 424] on li "Holds a bachelor's degree in Business Administration, Economics or Management o…" at bounding box center [505, 438] width 932 height 29
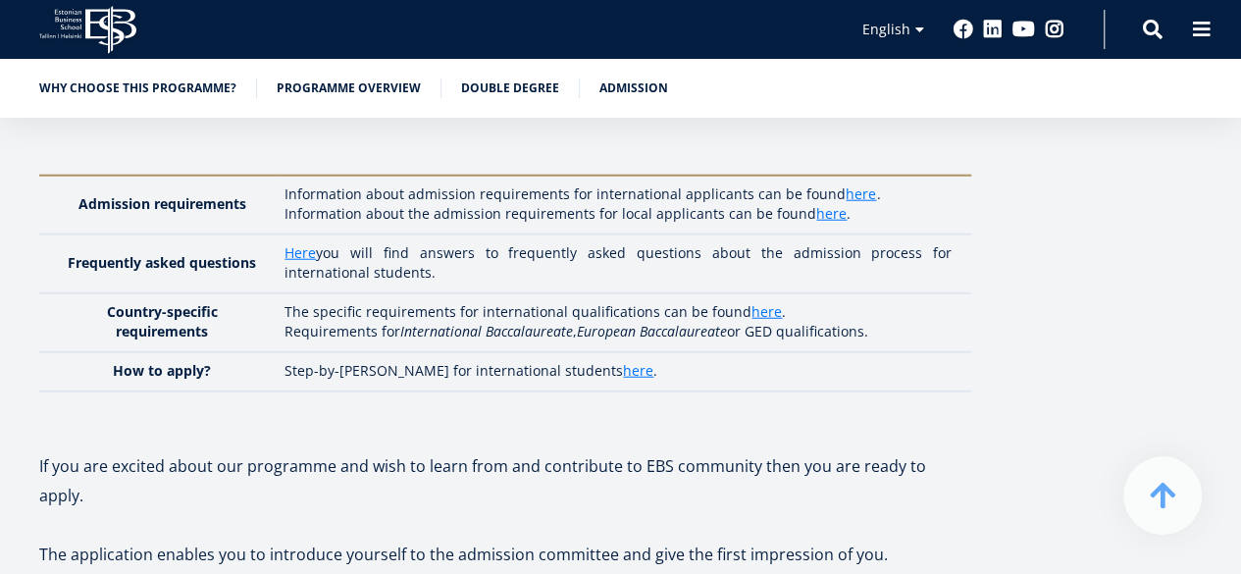
scroll to position [6158, 0]
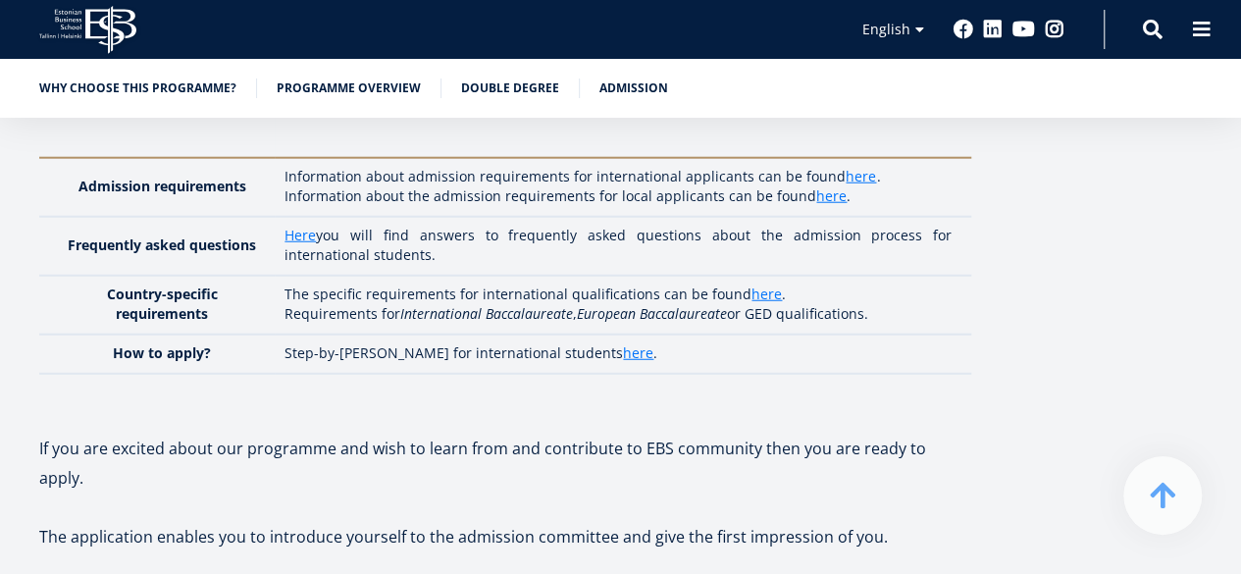
click at [488, 375] on p at bounding box center [505, 389] width 932 height 29
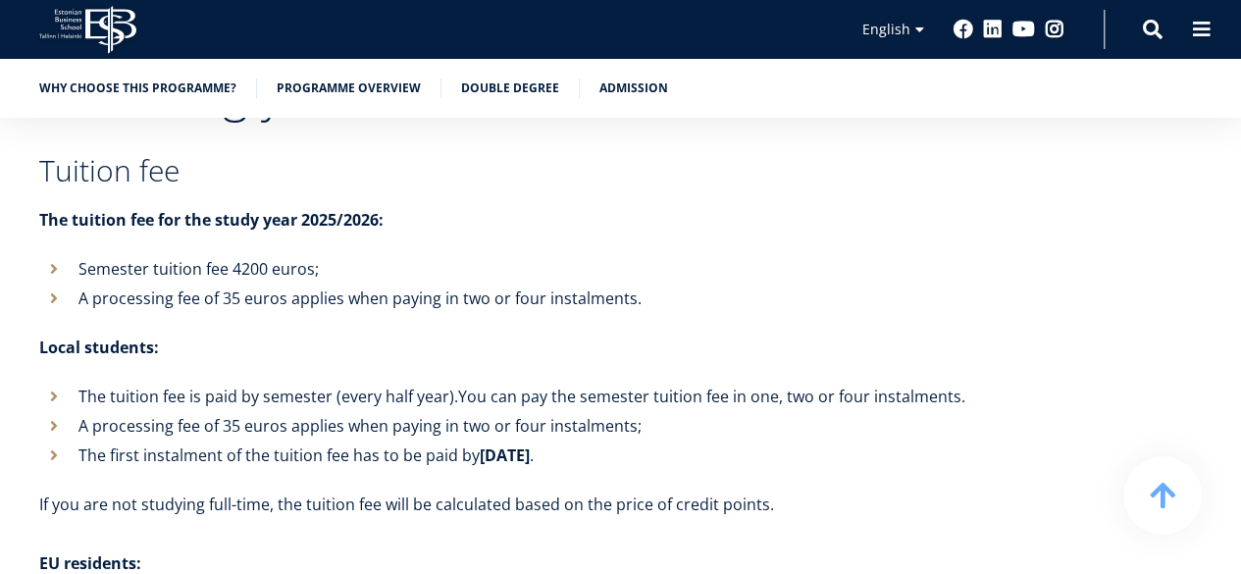
scroll to position [7139, 0]
